Goal: Information Seeking & Learning: Learn about a topic

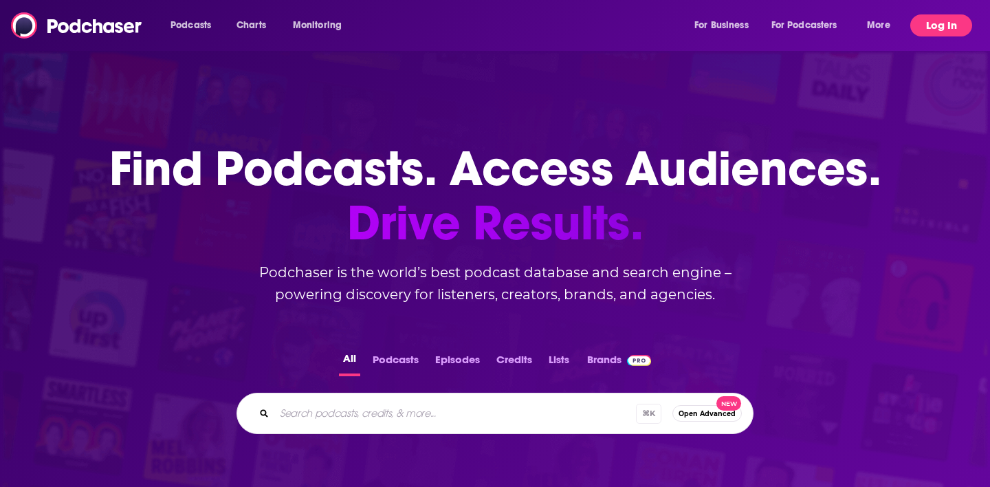
click at [951, 19] on button "Log In" at bounding box center [941, 25] width 62 height 22
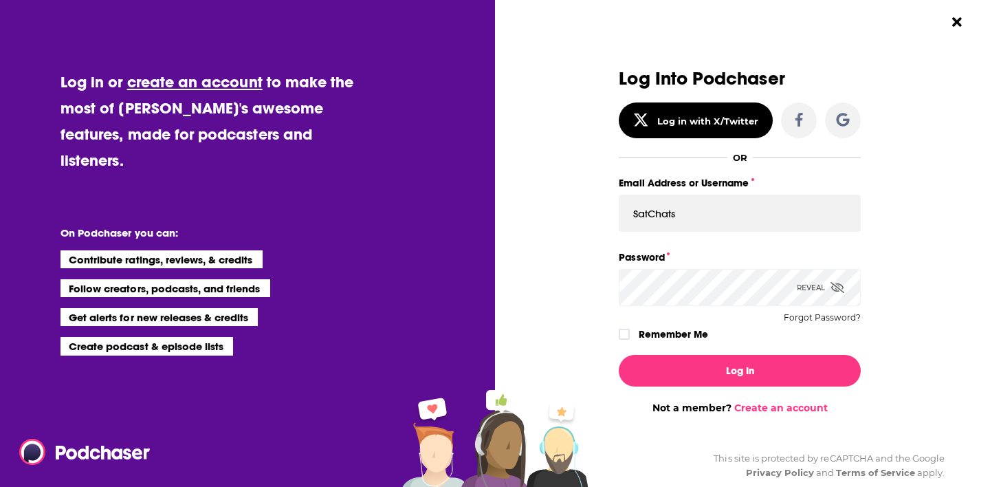
click at [739, 370] on button "Log In" at bounding box center [739, 371] width 242 height 32
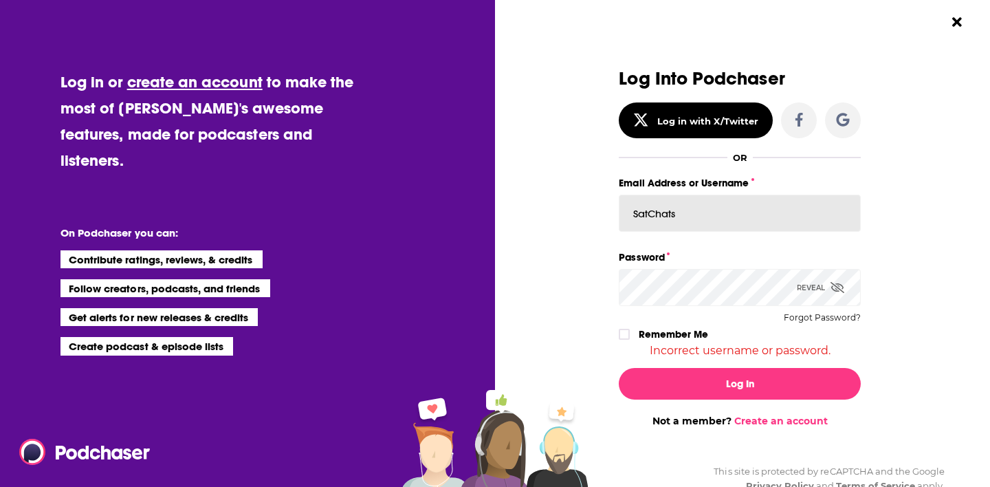
click at [702, 221] on input "SatChats" at bounding box center [739, 212] width 242 height 37
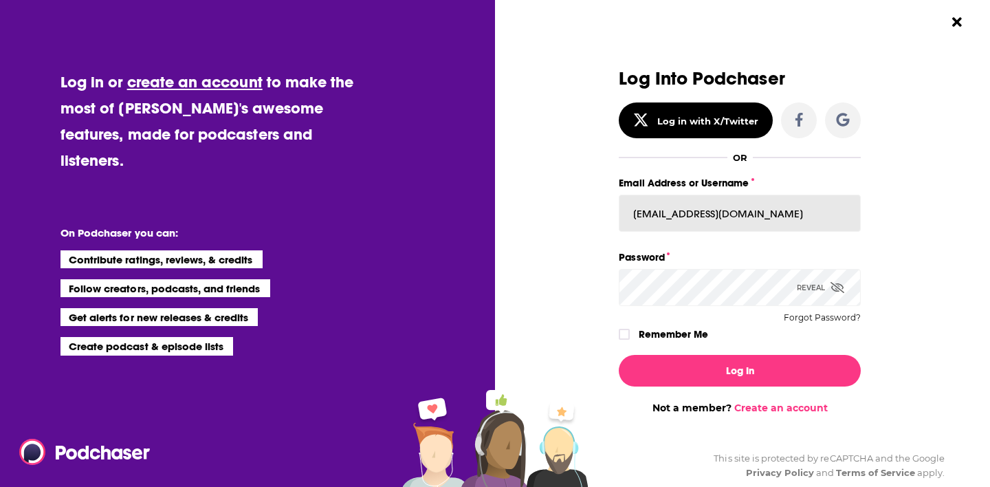
type input "[EMAIL_ADDRESS][DOMAIN_NAME]"
click at [739, 370] on button "Log In" at bounding box center [739, 371] width 242 height 32
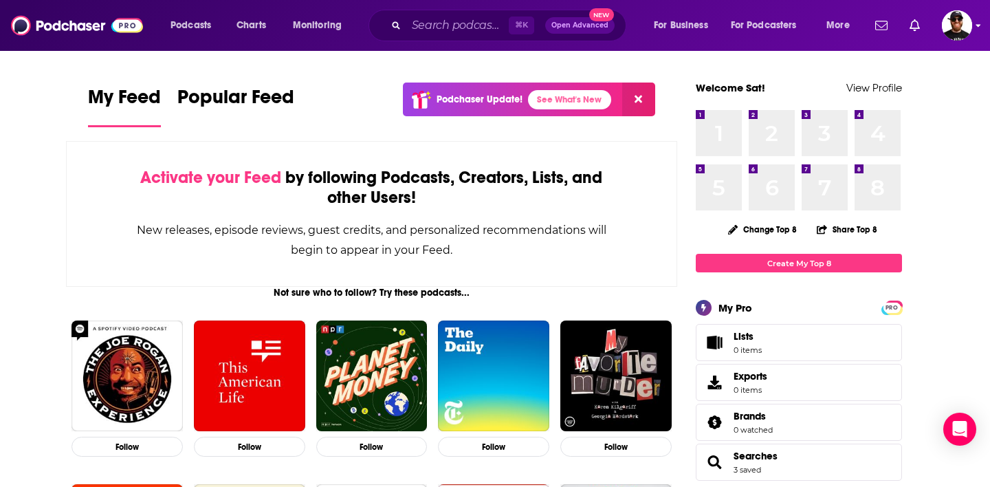
click at [956, 10] on img "Logged in as Stewart from Sat Chats" at bounding box center [956, 25] width 30 height 30
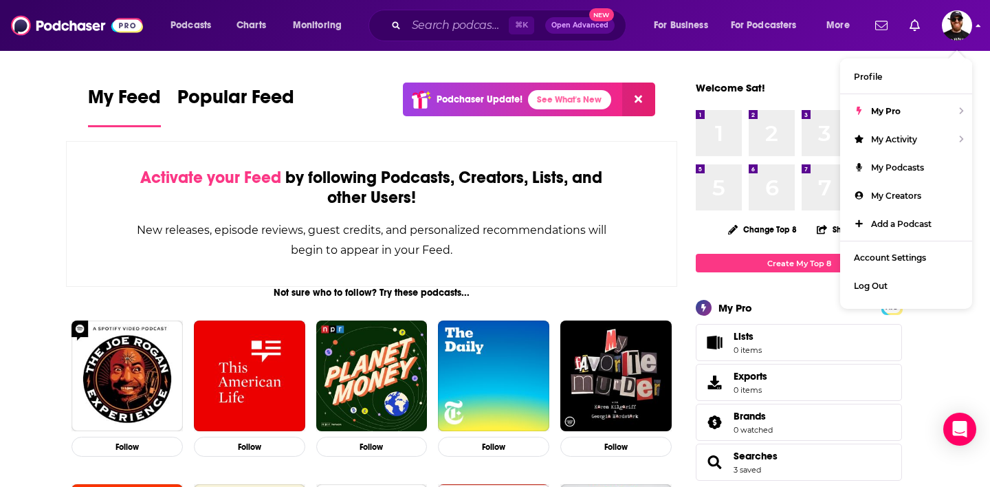
click at [964, 27] on img "Logged in as Stewart from Sat Chats" at bounding box center [956, 25] width 30 height 30
click at [904, 260] on span "Account Settings" at bounding box center [889, 257] width 72 height 10
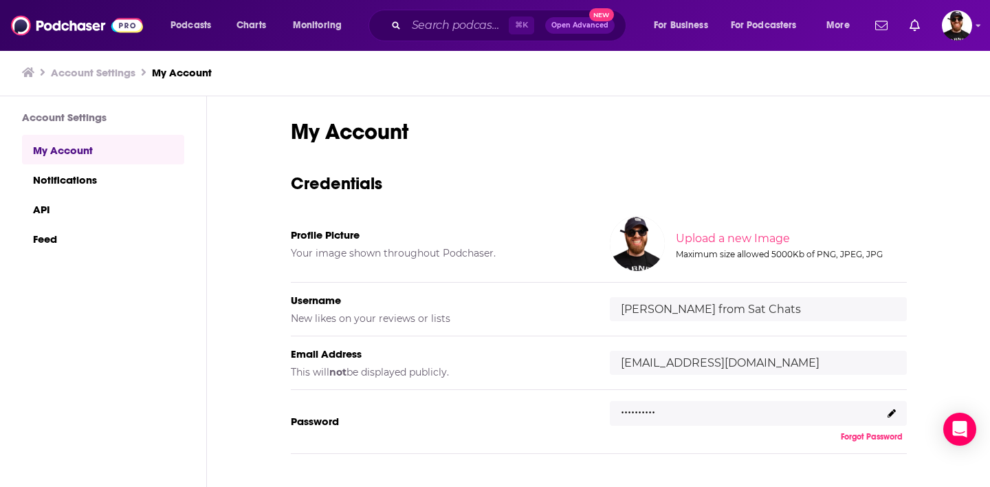
drag, startPoint x: 766, startPoint y: 309, endPoint x: 583, endPoint y: 311, distance: 183.5
click at [583, 311] on div "Username New likes on your reviews or lists [PERSON_NAME] from Sat Chats" at bounding box center [599, 309] width 616 height 54
click at [570, 225] on div "Profile Picture Your image shown throughout Podchaser. Upload a new Image Maxim…" at bounding box center [599, 244] width 616 height 78
click at [206, 25] on span "Podcasts" at bounding box center [190, 25] width 41 height 19
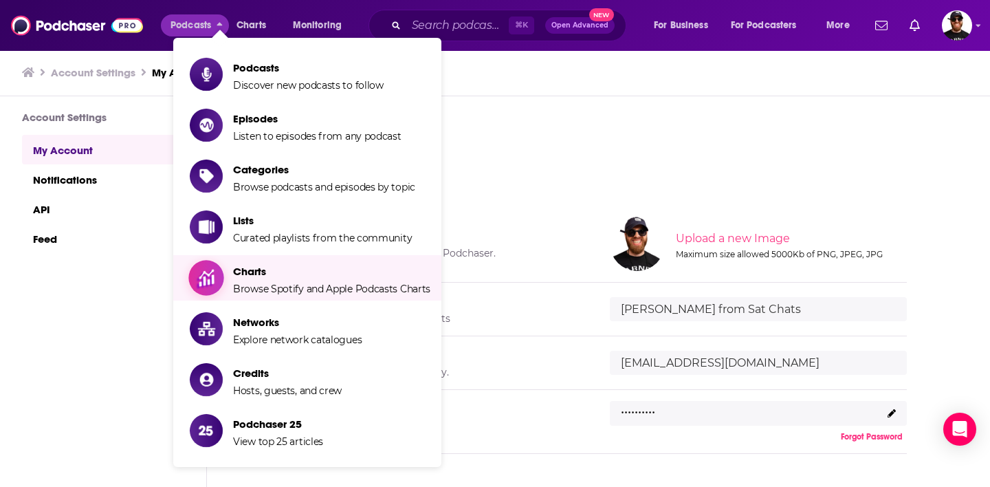
click at [260, 261] on span "Charts Browse Spotify and Apple Podcasts Charts" at bounding box center [331, 277] width 197 height 34
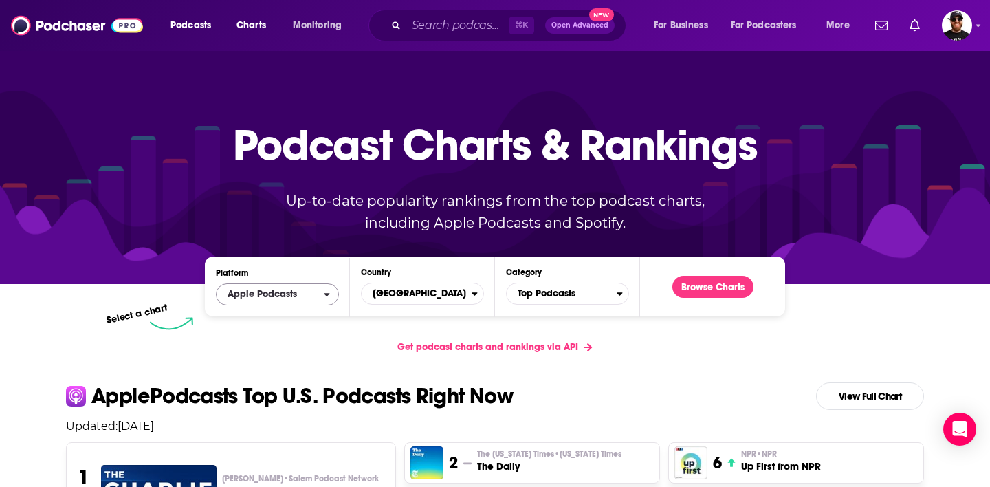
click at [314, 295] on span "Apple Podcasts" at bounding box center [269, 293] width 107 height 23
click at [269, 338] on span "Spotify" at bounding box center [276, 336] width 105 height 8
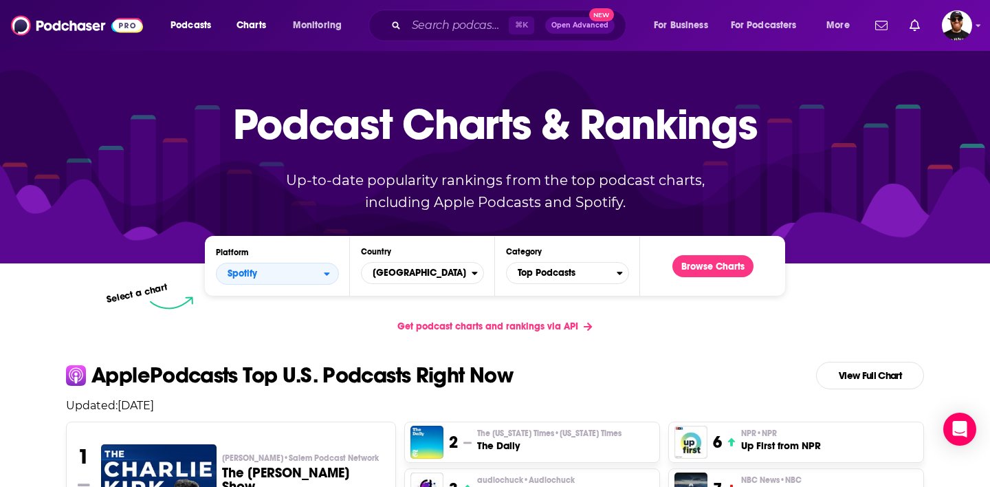
scroll to position [23, 0]
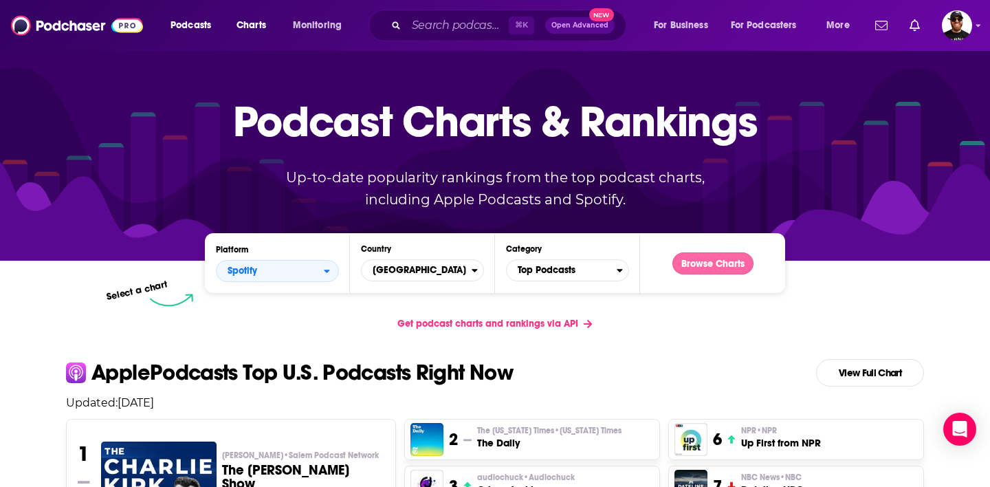
click at [711, 260] on button "Browse Charts" at bounding box center [712, 263] width 81 height 22
